Goal: Check status: Check status

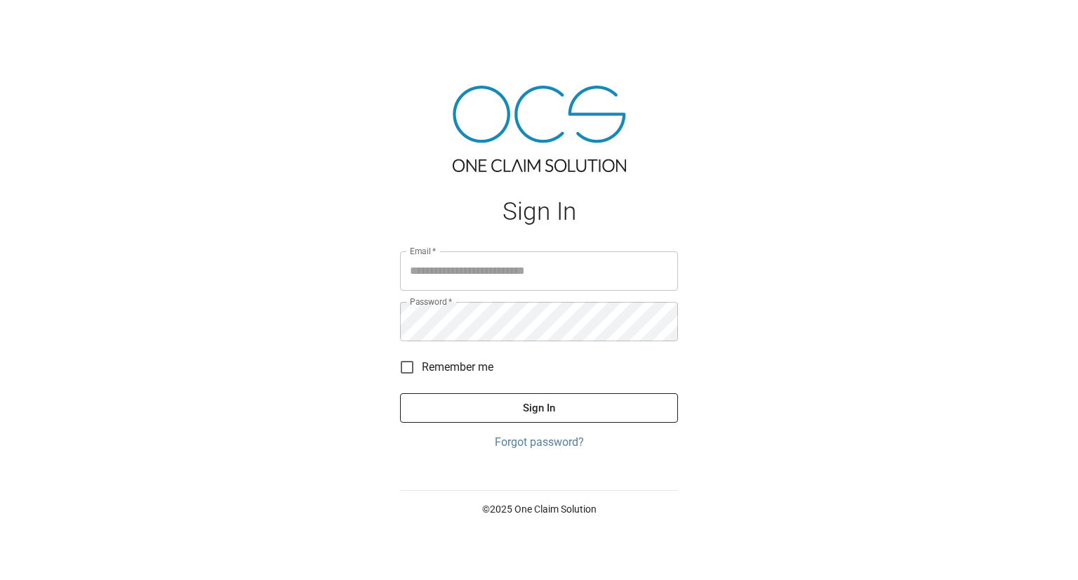
type input "**********"
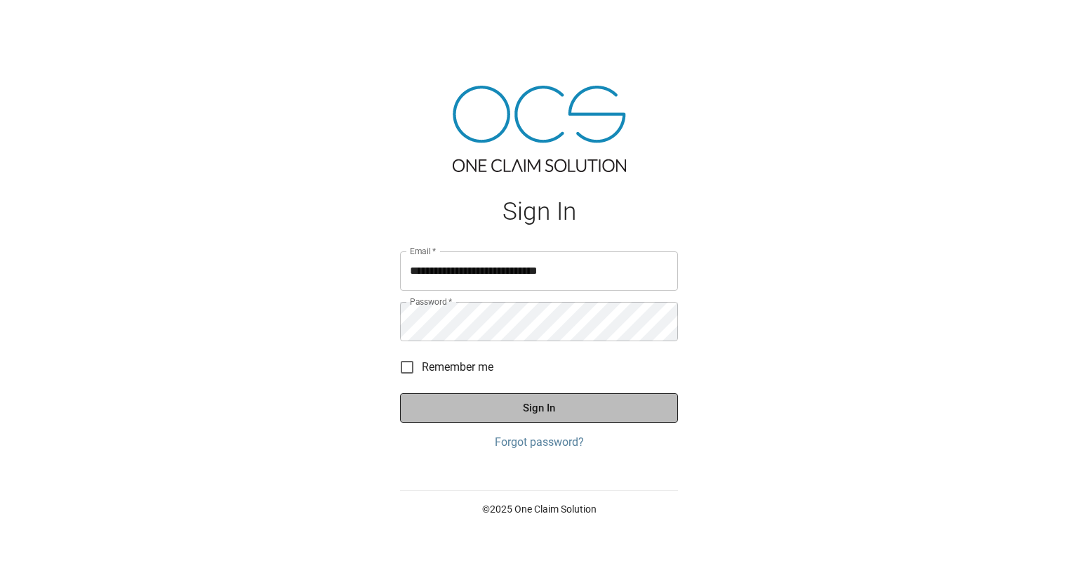
click at [494, 413] on button "Sign In" at bounding box center [539, 407] width 278 height 29
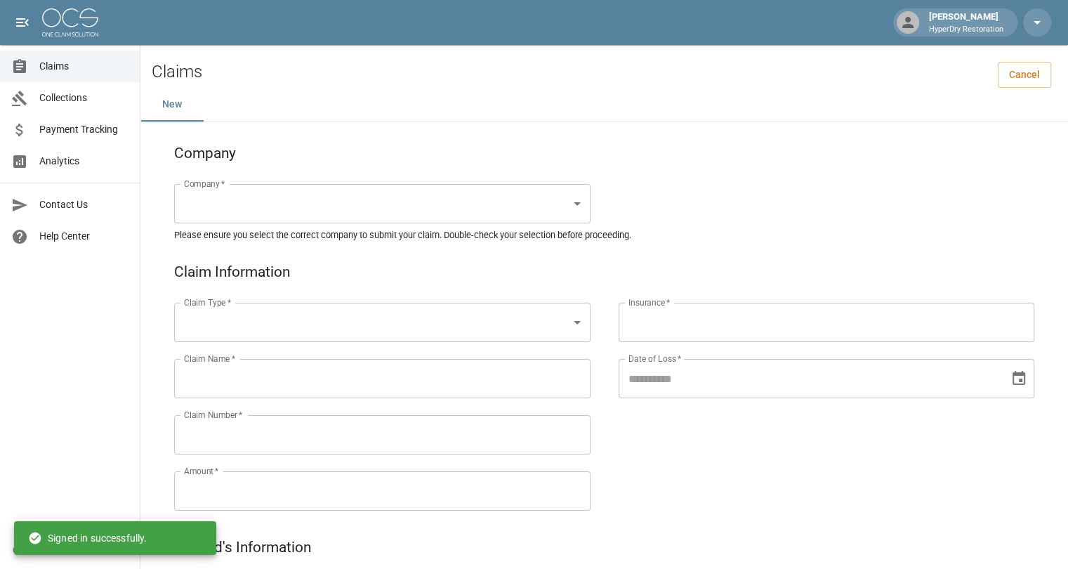
click at [67, 98] on span "Collections" at bounding box center [83, 98] width 89 height 15
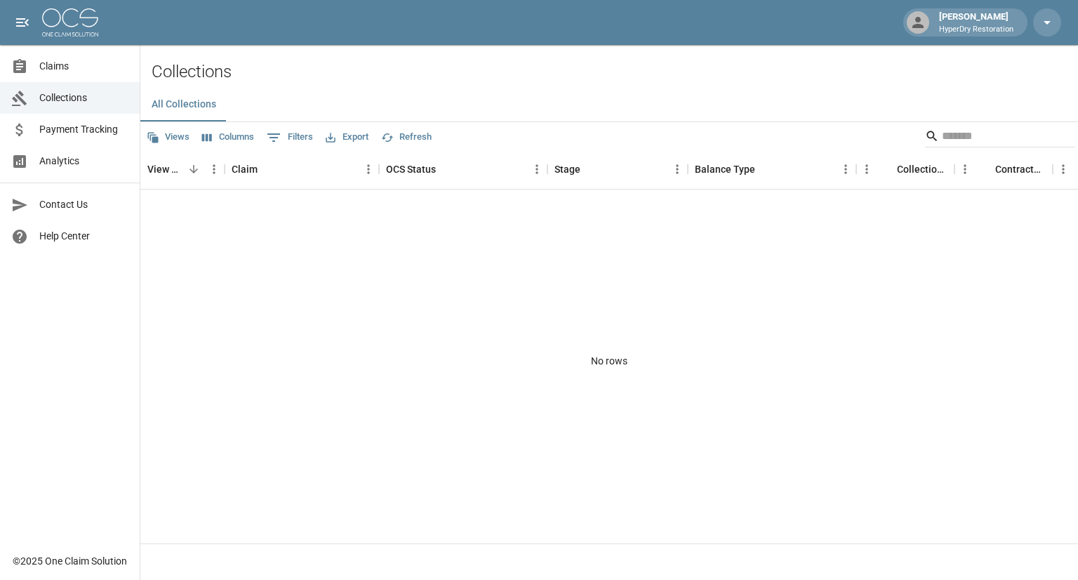
click at [73, 67] on span "Claims" at bounding box center [83, 66] width 89 height 15
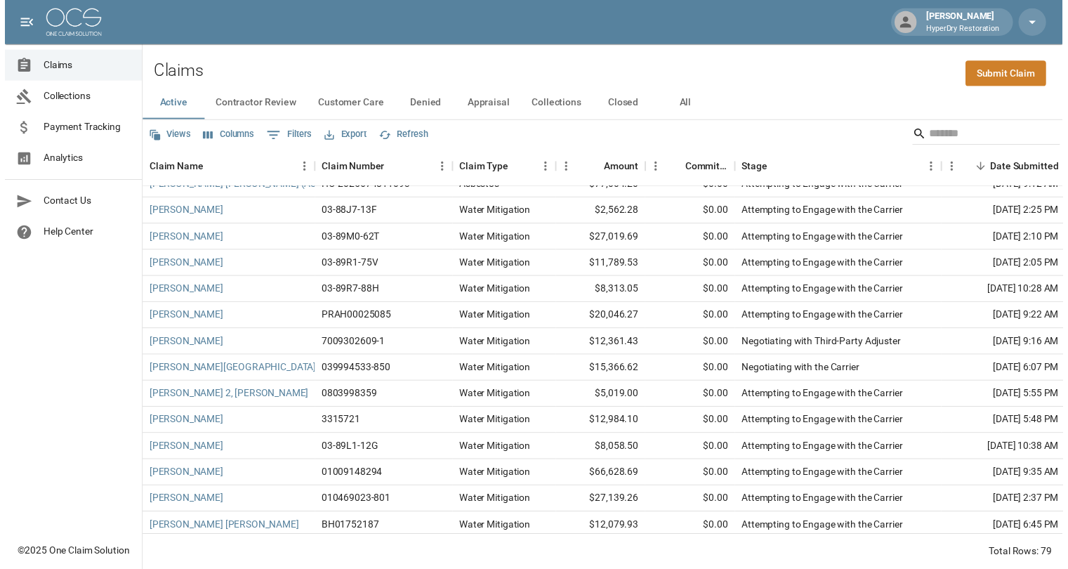
scroll to position [576, 0]
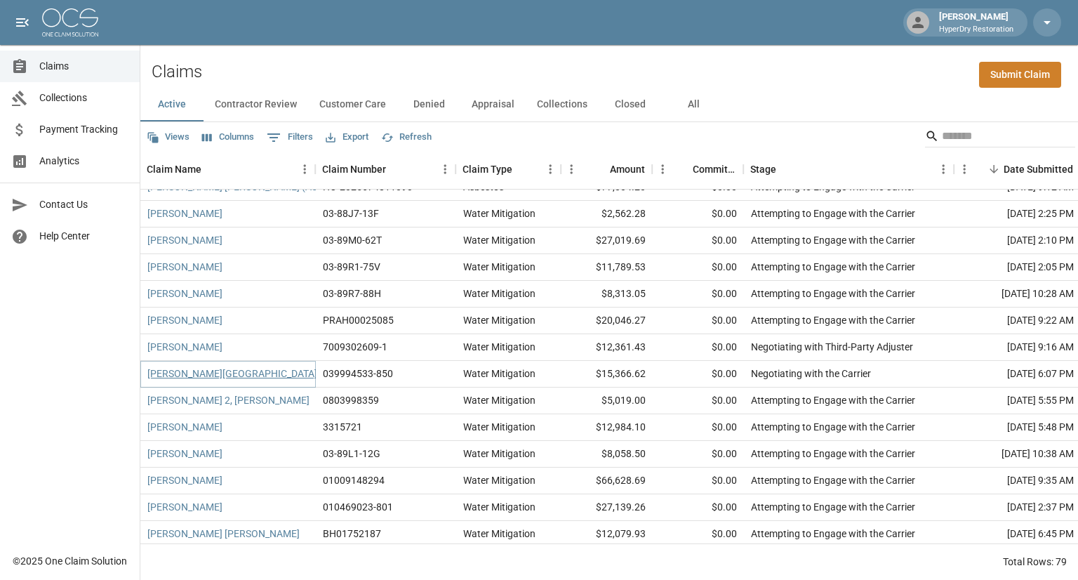
click at [188, 376] on link "[PERSON_NAME][GEOGRAPHIC_DATA]" at bounding box center [232, 373] width 170 height 14
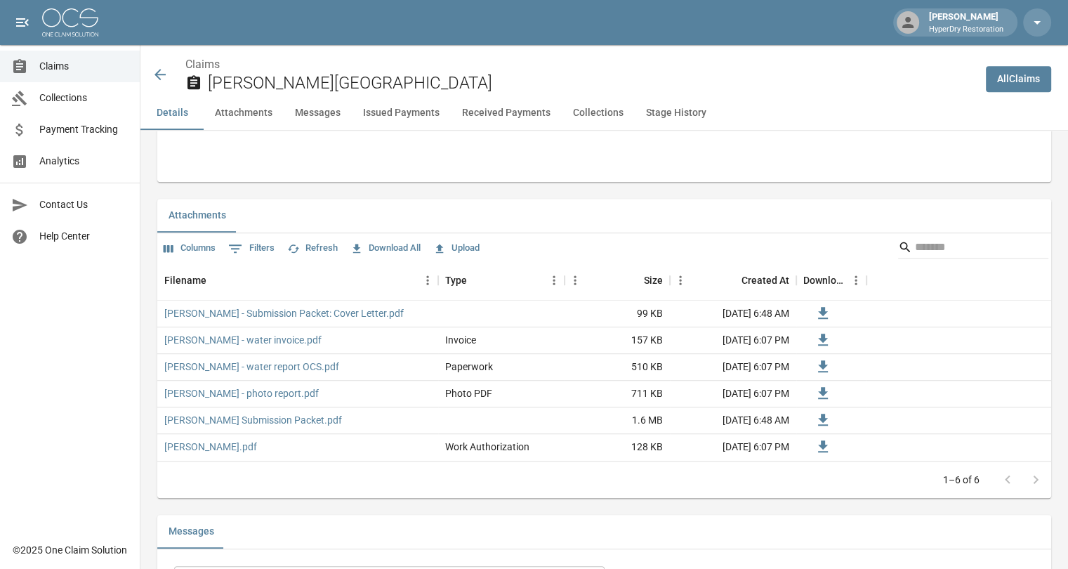
scroll to position [794, 1]
click at [158, 75] on icon at bounding box center [159, 74] width 11 height 11
